Goal: Information Seeking & Learning: Learn about a topic

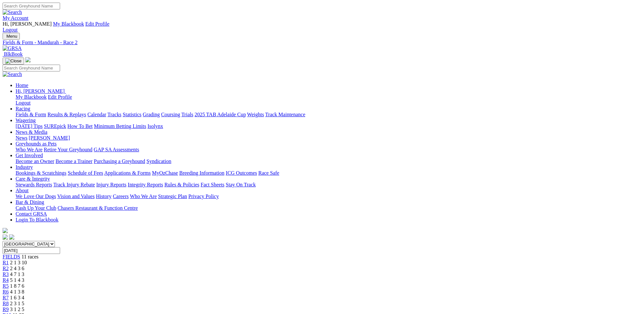
click at [24, 277] on span "5 1 4 3" at bounding box center [17, 280] width 14 height 6
click at [419, 307] on div "R9 3 1 2 5" at bounding box center [309, 310] width 613 height 6
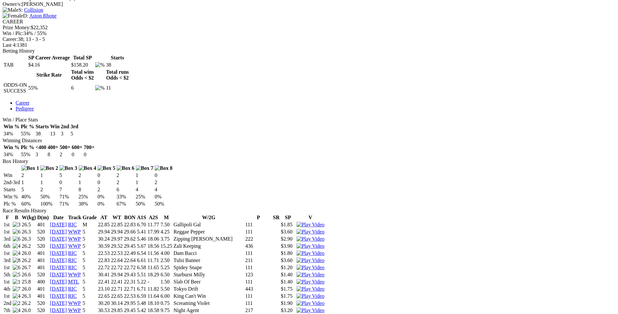
scroll to position [464, 0]
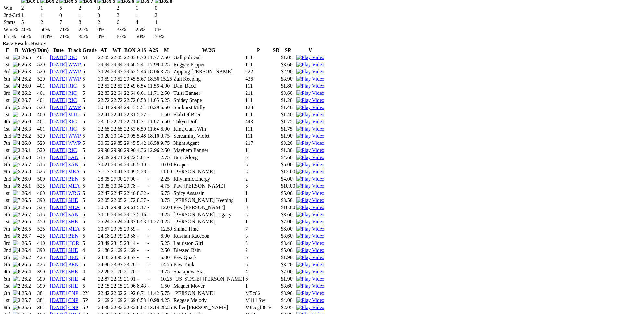
click at [324, 312] on img at bounding box center [311, 315] width 28 height 6
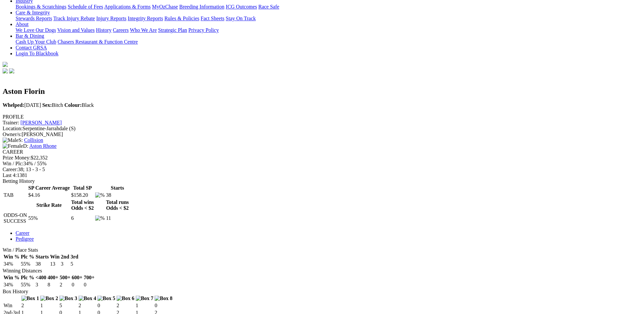
scroll to position [0, 0]
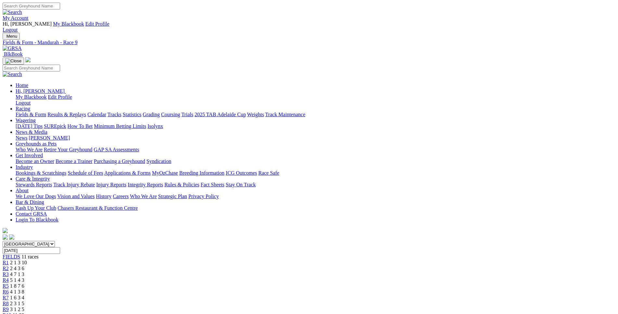
click at [451, 312] on div "R10 11:23pm" at bounding box center [309, 315] width 613 height 6
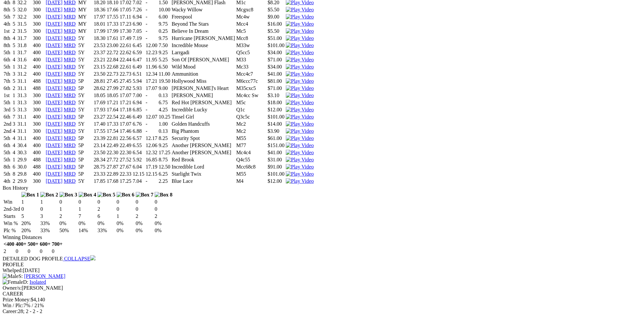
scroll to position [732, 0]
